Goal: Information Seeking & Learning: Find specific page/section

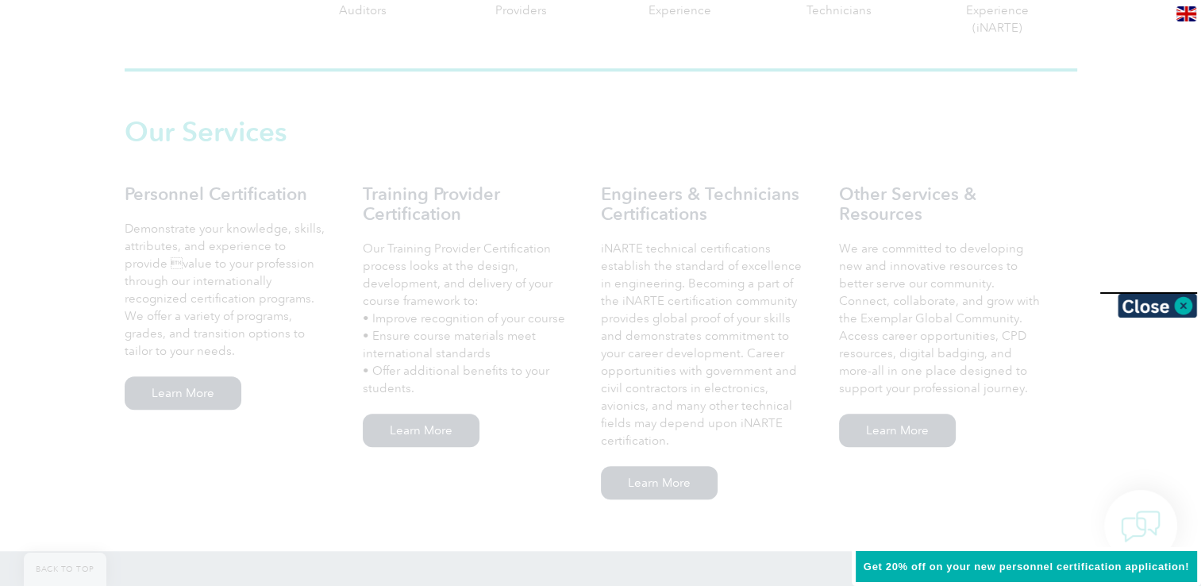
scroll to position [1032, 0]
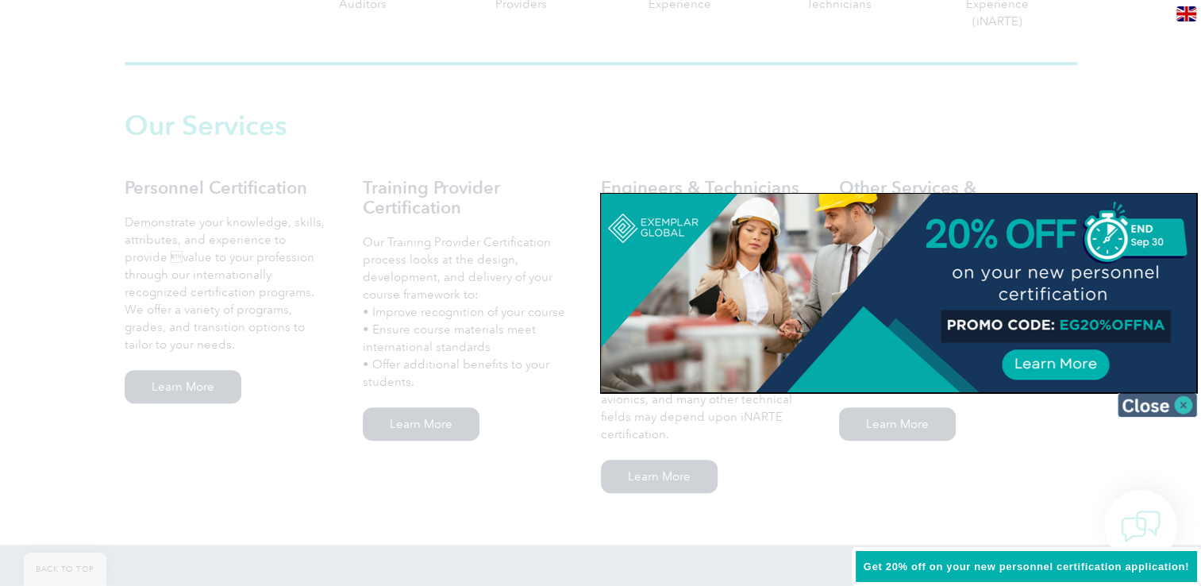
click at [1166, 407] on img at bounding box center [1156, 405] width 79 height 24
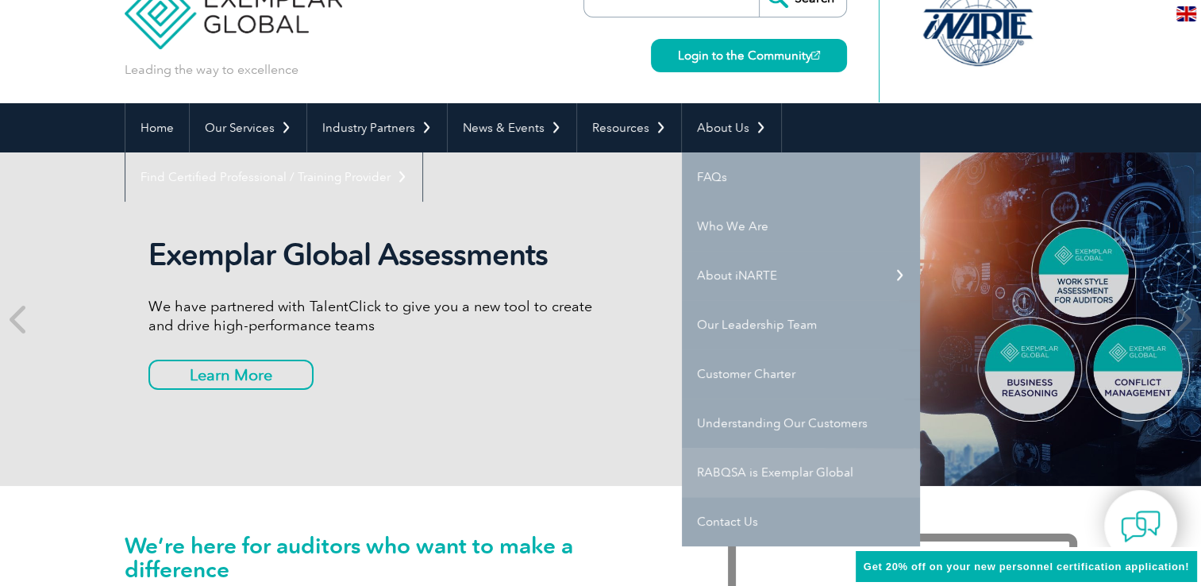
scroll to position [159, 0]
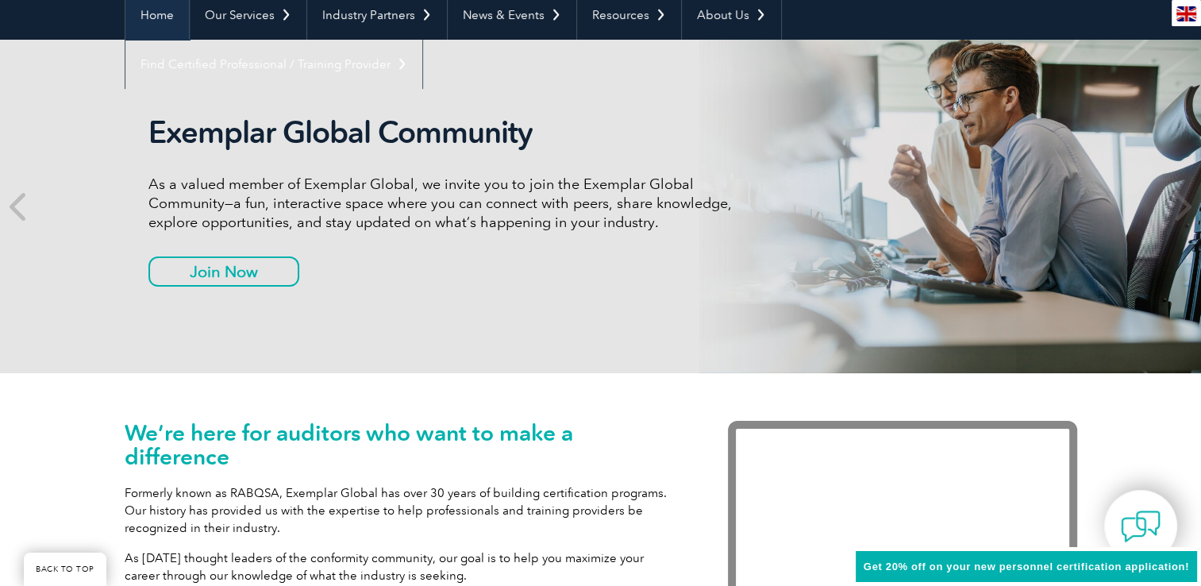
click at [162, 16] on link "Home" at bounding box center [156, 14] width 63 height 49
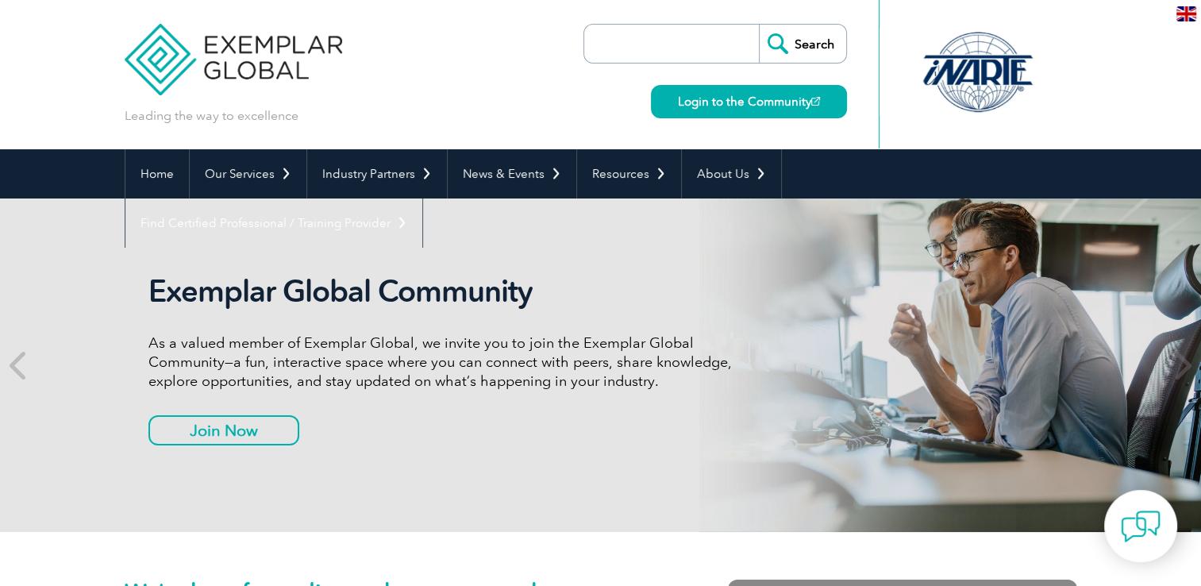
click at [665, 46] on input "search" at bounding box center [675, 44] width 167 height 38
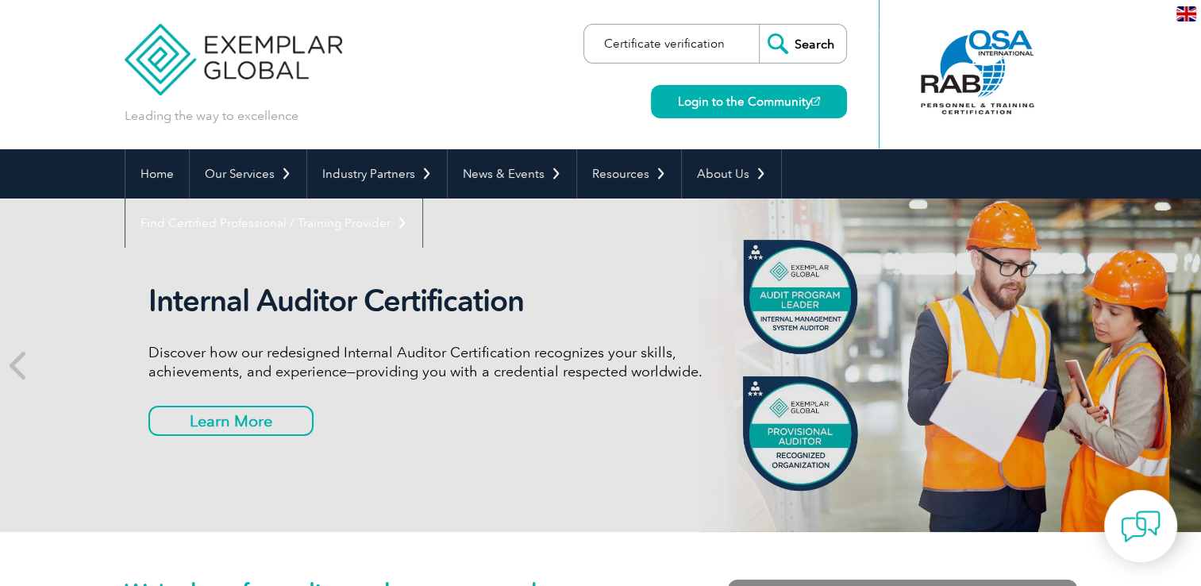
type input "Certificate verification"
click at [759, 25] on input "Search" at bounding box center [802, 44] width 87 height 38
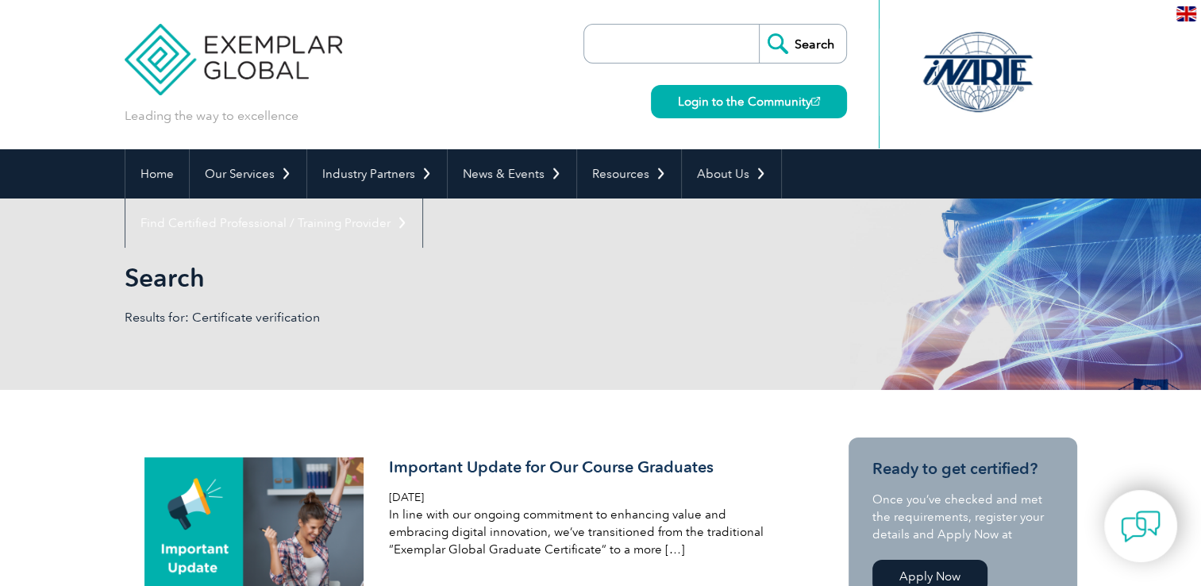
click at [681, 46] on input "search" at bounding box center [675, 44] width 167 height 38
type input "Certificate verification"
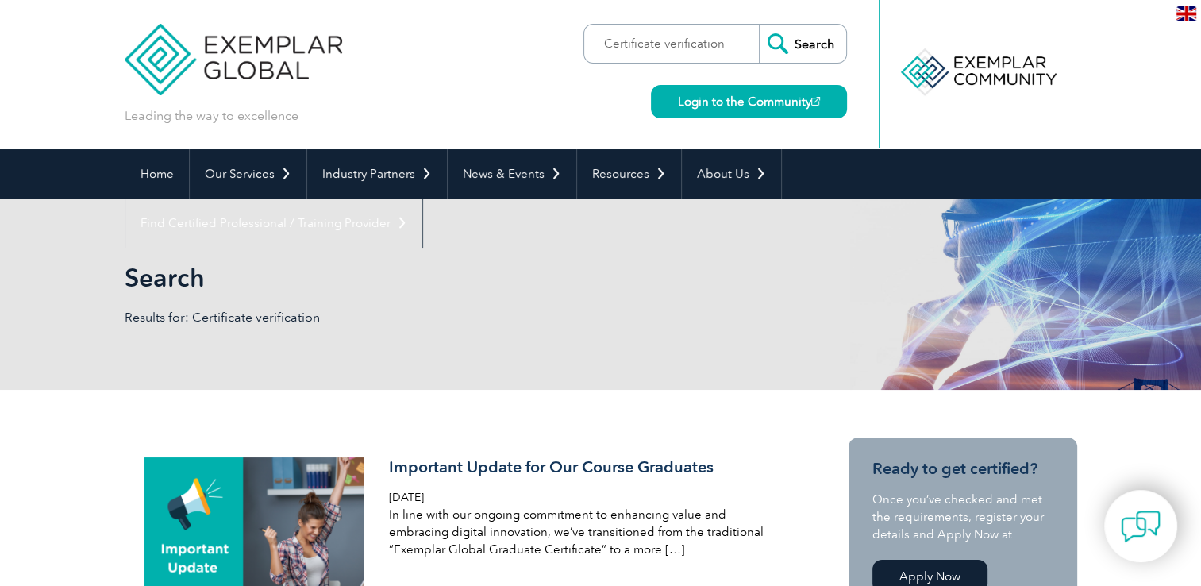
click at [805, 48] on input "Search" at bounding box center [802, 44] width 87 height 38
click at [805, 40] on input "Search" at bounding box center [802, 44] width 87 height 38
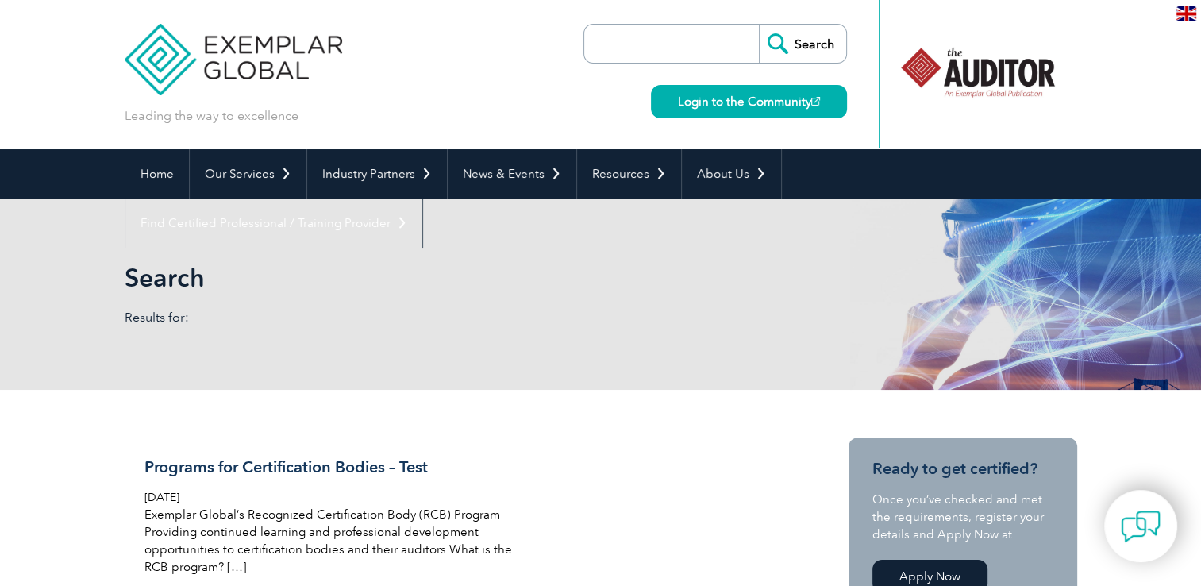
click at [969, 81] on div at bounding box center [977, 72] width 158 height 87
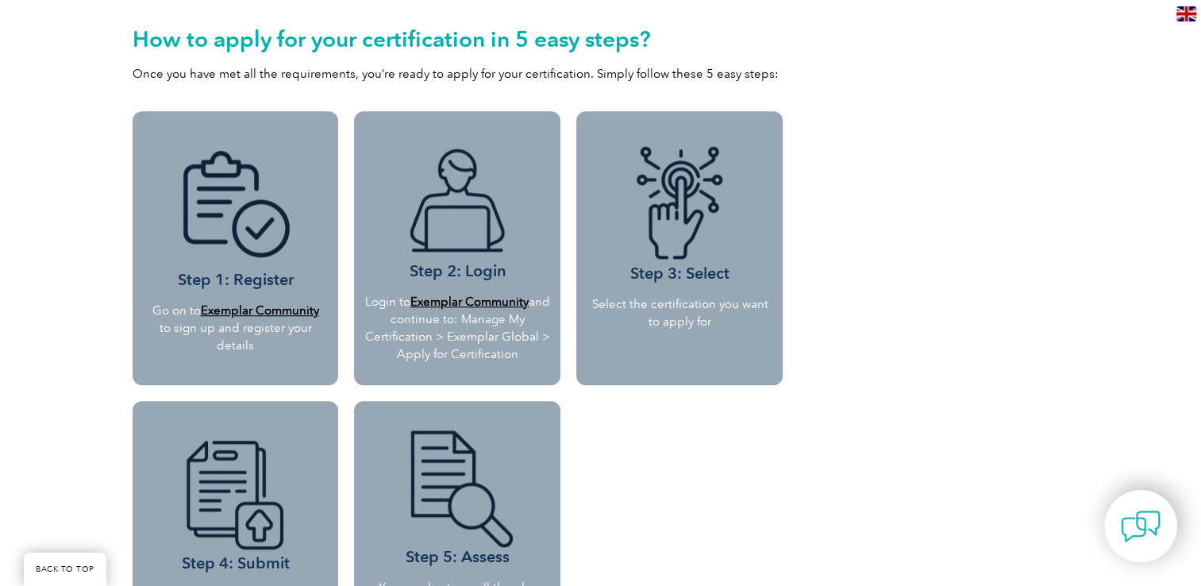
scroll to position [1349, 0]
click at [256, 313] on b "Exemplar Community" at bounding box center [259, 311] width 118 height 14
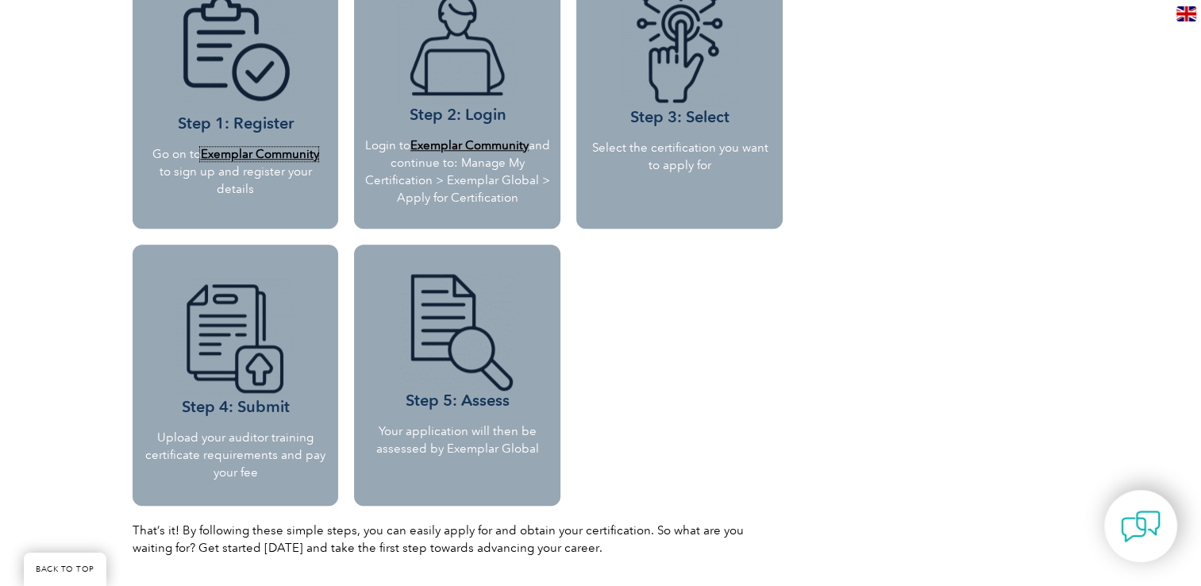
scroll to position [1508, 0]
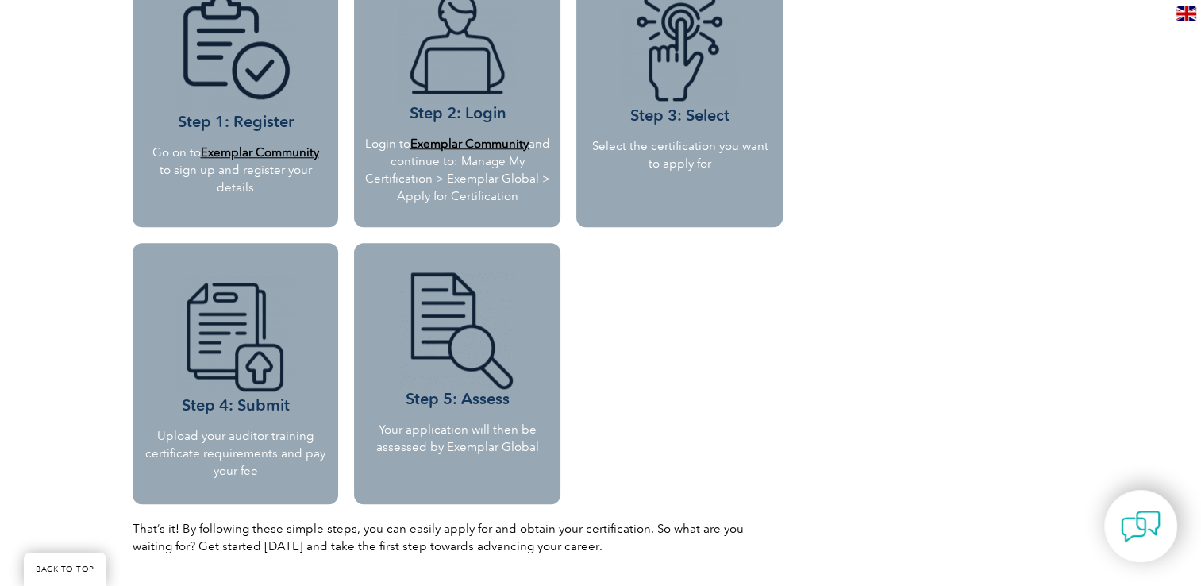
click at [253, 159] on b "Exemplar Community" at bounding box center [259, 152] width 118 height 14
